Goal: Information Seeking & Learning: Learn about a topic

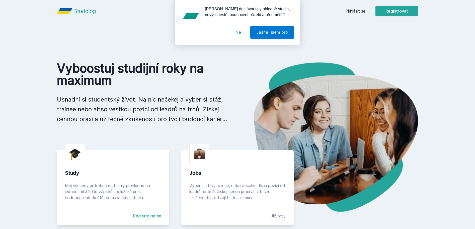
click at [363, 11] on div "Chceš dostávat tipy ohledně studia, nových testů, hodnocení učitelů a předmětů?…" at bounding box center [237, 22] width 475 height 45
drag, startPoint x: 238, startPoint y: 31, endPoint x: 282, endPoint y: 20, distance: 44.9
click at [238, 31] on button "Ne" at bounding box center [239, 32] width 18 height 13
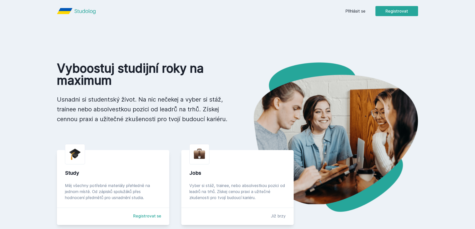
click at [359, 10] on link "Přihlásit se" at bounding box center [356, 11] width 20 height 6
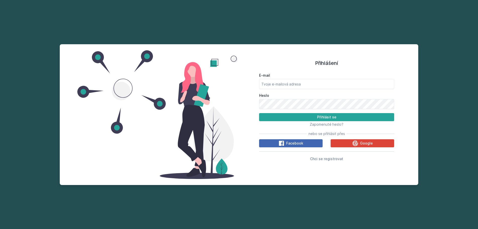
click at [364, 148] on div "E-mail Heslo Přihlásit se Zapomenuté heslo? nebo se přihlásit přes Facebook Goo…" at bounding box center [326, 116] width 135 height 91
click at [350, 144] on button "Google" at bounding box center [363, 143] width 64 height 8
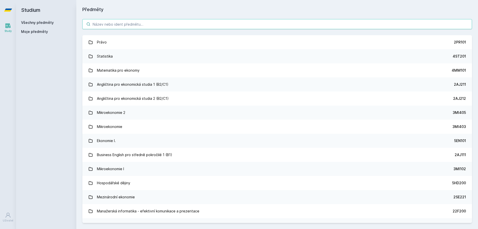
click at [263, 23] on input "search" at bounding box center [277, 24] width 390 height 10
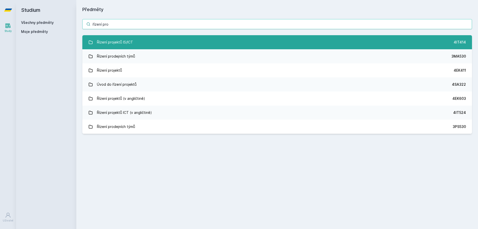
type input "řízení pro"
click at [237, 38] on link "Řízení projektů IS/ICT 4IT414" at bounding box center [277, 42] width 390 height 14
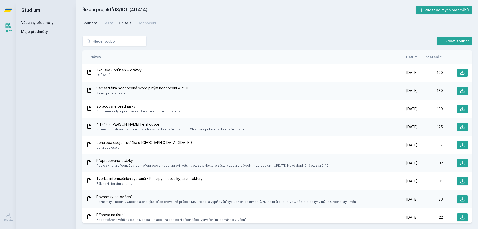
click at [127, 26] on link "Učitelé" at bounding box center [125, 23] width 13 height 10
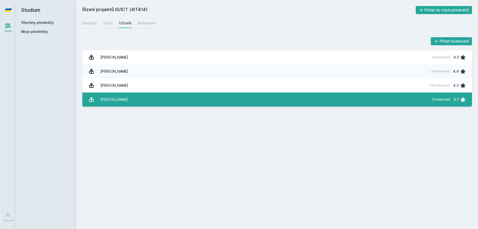
click at [150, 101] on link "Kučera Jan 3 hodnocení 3.7" at bounding box center [277, 99] width 390 height 14
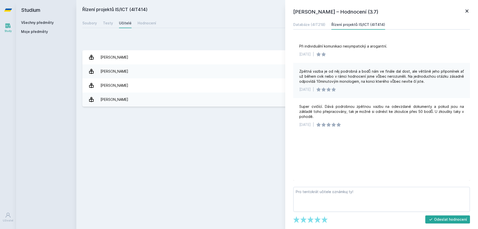
click at [468, 14] on icon at bounding box center [467, 11] width 6 height 6
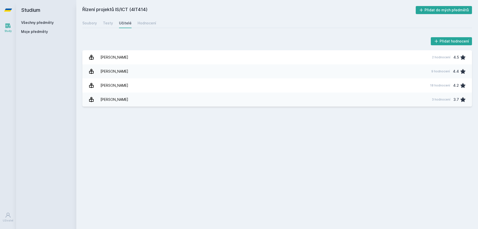
click at [35, 23] on link "Všechny předměty" at bounding box center [37, 22] width 33 height 4
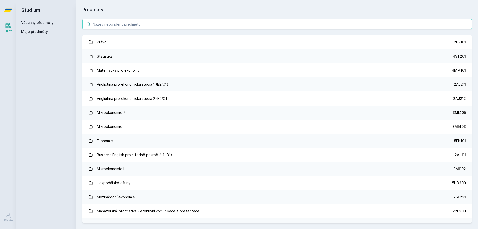
click at [134, 26] on input "search" at bounding box center [277, 24] width 390 height 10
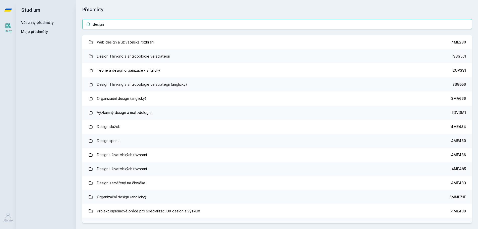
type input "design"
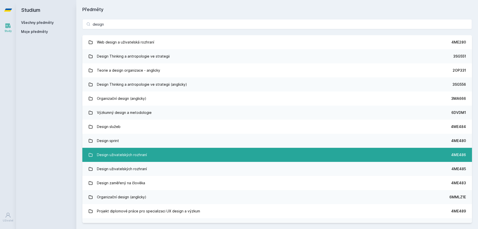
click at [177, 156] on link "Design uživatelských rozhraní 4ME486" at bounding box center [277, 155] width 390 height 14
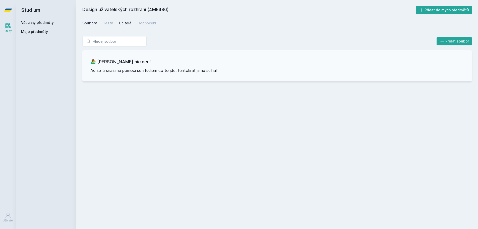
click at [127, 23] on div "Učitelé" at bounding box center [125, 23] width 13 height 5
click at [109, 22] on div "Testy" at bounding box center [108, 23] width 10 height 5
click at [135, 23] on div "Soubory Testy Učitelé Hodnocení" at bounding box center [277, 23] width 390 height 10
drag, startPoint x: 135, startPoint y: 23, endPoint x: 138, endPoint y: 23, distance: 2.6
click at [136, 23] on div "Soubory Testy Učitelé Hodnocení" at bounding box center [277, 23] width 390 height 10
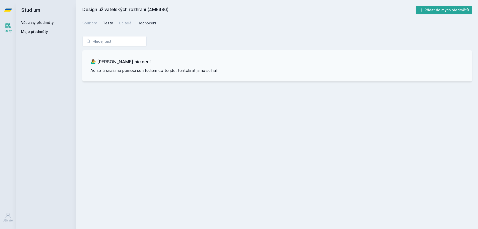
click at [139, 23] on div "Hodnocení" at bounding box center [147, 23] width 19 height 5
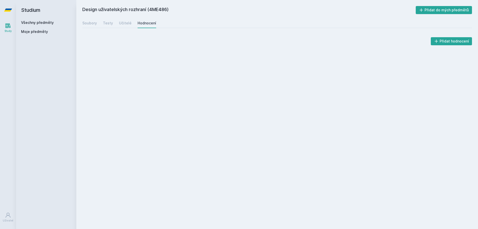
click at [117, 41] on div "Přidat hodnocení" at bounding box center [277, 41] width 390 height 10
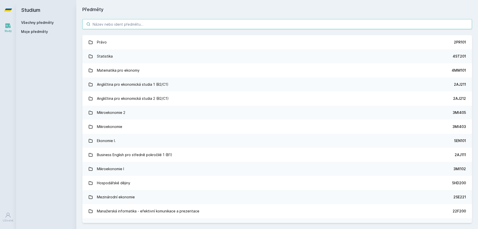
click at [284, 22] on input "search" at bounding box center [277, 24] width 390 height 10
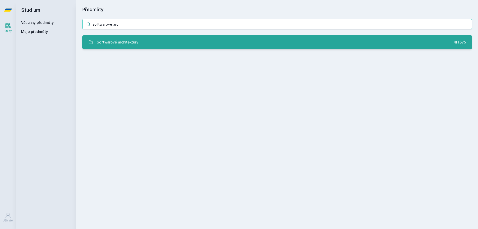
type input "softwarové arc"
click at [288, 41] on link "Softwarové architektury 4IT575" at bounding box center [277, 42] width 390 height 14
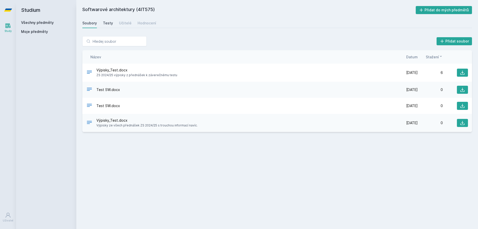
click at [111, 23] on div "Testy" at bounding box center [108, 23] width 10 height 5
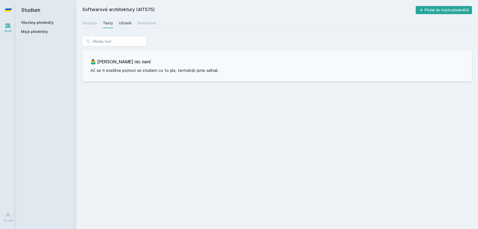
click at [120, 23] on div "Učitelé" at bounding box center [125, 23] width 13 height 5
click at [138, 24] on div "Hodnocení" at bounding box center [147, 23] width 19 height 5
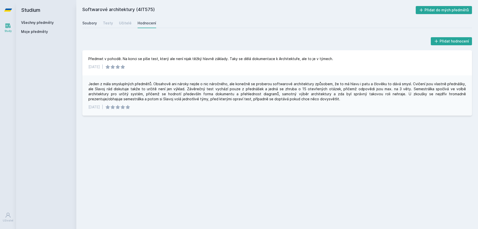
click at [90, 25] on div "Soubory" at bounding box center [89, 23] width 15 height 5
